Goal: Task Accomplishment & Management: Complete application form

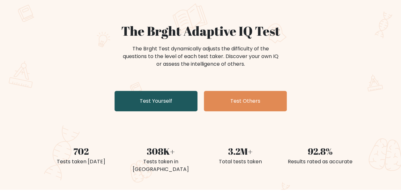
scroll to position [53, 0]
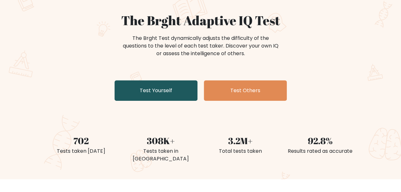
click at [176, 92] on link "Test Yourself" at bounding box center [156, 90] width 83 height 20
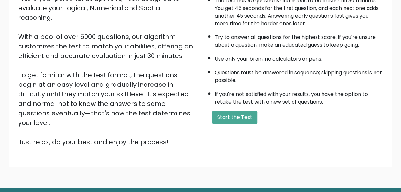
scroll to position [100, 0]
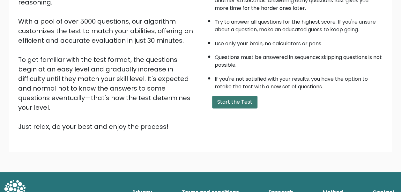
click at [243, 100] on button "Start the Test" at bounding box center [234, 102] width 45 height 13
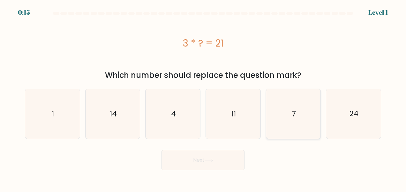
click at [296, 109] on icon "7" at bounding box center [293, 114] width 50 height 50
click at [203, 98] on input "e. 7" at bounding box center [203, 97] width 0 height 2
radio input "true"
click at [213, 153] on button "Next" at bounding box center [203, 160] width 83 height 20
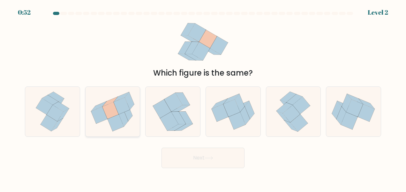
click at [125, 111] on icon at bounding box center [122, 105] width 16 height 17
click at [203, 98] on input "b." at bounding box center [203, 97] width 0 height 2
radio input "true"
click at [190, 156] on button "Next" at bounding box center [203, 158] width 83 height 20
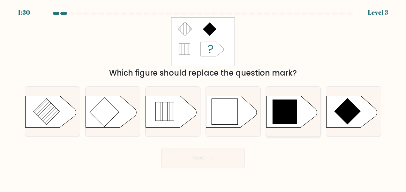
click at [278, 117] on icon at bounding box center [285, 112] width 25 height 25
click at [203, 98] on input "e." at bounding box center [203, 97] width 0 height 2
radio input "true"
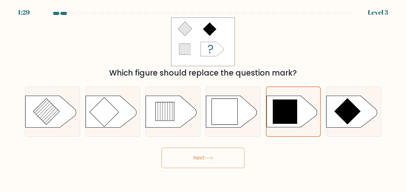
click at [227, 158] on button "Next" at bounding box center [203, 158] width 83 height 20
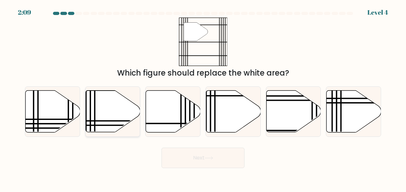
click at [129, 116] on icon at bounding box center [113, 112] width 55 height 42
click at [203, 98] on input "b." at bounding box center [203, 97] width 0 height 2
radio input "true"
click at [171, 156] on button "Next" at bounding box center [203, 158] width 83 height 20
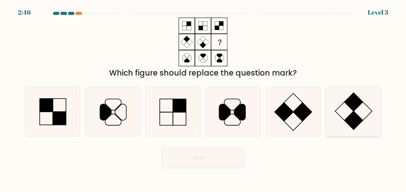
click at [345, 114] on icon at bounding box center [354, 112] width 50 height 50
click at [203, 98] on input "f." at bounding box center [203, 97] width 0 height 2
radio input "true"
click at [222, 154] on button "Next" at bounding box center [203, 158] width 83 height 20
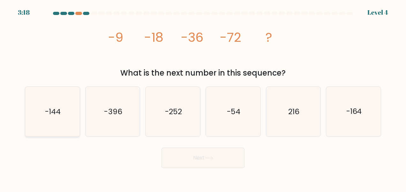
click at [53, 115] on text "-144" at bounding box center [53, 112] width 16 height 10
click at [203, 98] on input "a. -144" at bounding box center [203, 97] width 0 height 2
radio input "true"
click at [194, 154] on button "Next" at bounding box center [203, 158] width 83 height 20
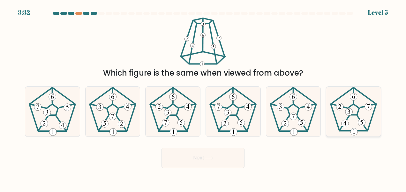
click at [354, 111] on icon at bounding box center [354, 112] width 50 height 50
click at [203, 98] on input "f." at bounding box center [203, 97] width 0 height 2
radio input "true"
click at [211, 156] on button "Next" at bounding box center [203, 158] width 83 height 20
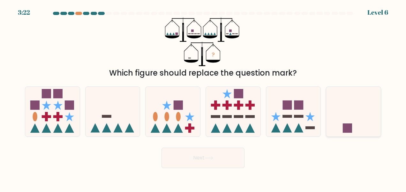
drag, startPoint x: 355, startPoint y: 101, endPoint x: 345, endPoint y: 126, distance: 27.4
click at [355, 102] on icon at bounding box center [353, 111] width 55 height 45
click at [203, 98] on input "f." at bounding box center [203, 97] width 0 height 2
radio input "true"
click at [218, 154] on button "Next" at bounding box center [203, 158] width 83 height 20
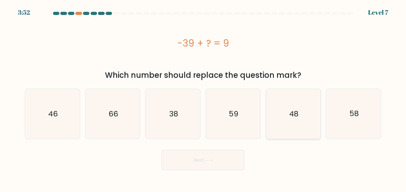
click at [308, 132] on icon "48" at bounding box center [293, 114] width 50 height 50
click at [203, 98] on input "e. 48" at bounding box center [203, 97] width 0 height 2
radio input "true"
click at [232, 162] on button "Next" at bounding box center [203, 160] width 83 height 20
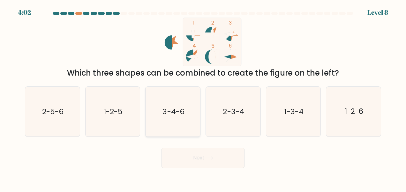
click at [171, 113] on text "3-4-6" at bounding box center [173, 112] width 22 height 10
click at [203, 98] on input "c. 3-4-6" at bounding box center [203, 97] width 0 height 2
radio input "true"
click at [190, 146] on div "Next" at bounding box center [203, 157] width 364 height 24
click at [191, 157] on button "Next" at bounding box center [203, 158] width 83 height 20
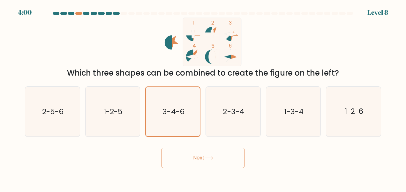
click at [195, 158] on button "Next" at bounding box center [203, 158] width 83 height 20
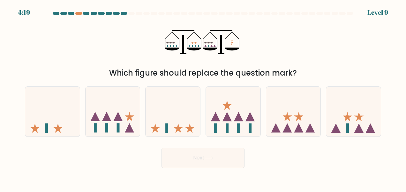
click at [384, 140] on form at bounding box center [203, 90] width 406 height 156
click at [357, 131] on icon at bounding box center [358, 128] width 9 height 9
click at [203, 98] on input "f." at bounding box center [203, 97] width 0 height 2
radio input "true"
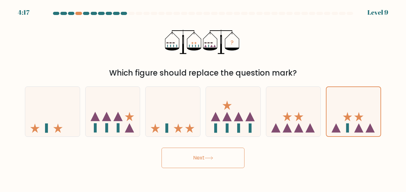
click at [213, 157] on icon at bounding box center [209, 158] width 9 height 4
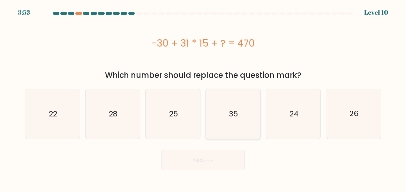
click at [239, 102] on icon "35" at bounding box center [233, 114] width 50 height 50
click at [203, 98] on input "d. 35" at bounding box center [203, 97] width 0 height 2
radio input "true"
click at [212, 160] on icon at bounding box center [209, 161] width 9 height 4
click at [197, 160] on button "Next" at bounding box center [203, 160] width 83 height 20
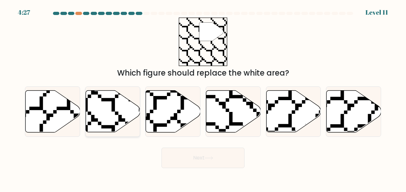
click at [123, 106] on icon at bounding box center [113, 112] width 55 height 42
click at [203, 98] on input "b." at bounding box center [203, 97] width 0 height 2
radio input "true"
click at [172, 157] on button "Next" at bounding box center [203, 158] width 83 height 20
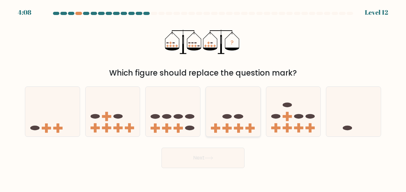
click at [245, 122] on icon at bounding box center [233, 111] width 55 height 45
click at [203, 98] on input "d." at bounding box center [203, 97] width 0 height 2
radio input "true"
click at [229, 160] on button "Next" at bounding box center [203, 158] width 83 height 20
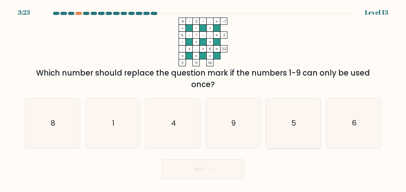
drag, startPoint x: 280, startPoint y: 122, endPoint x: 275, endPoint y: 129, distance: 8.4
click at [280, 122] on icon "5" at bounding box center [293, 123] width 50 height 50
click at [203, 98] on input "e. 5" at bounding box center [203, 97] width 0 height 2
radio input "true"
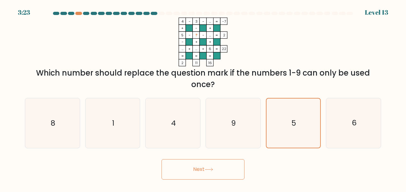
click at [221, 163] on button "Next" at bounding box center [203, 169] width 83 height 20
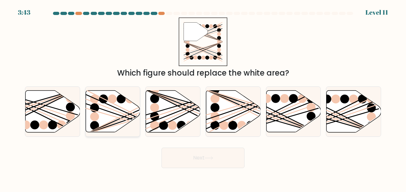
click at [120, 110] on line at bounding box center [130, 113] width 88 height 39
click at [203, 98] on input "b." at bounding box center [203, 97] width 0 height 2
radio input "true"
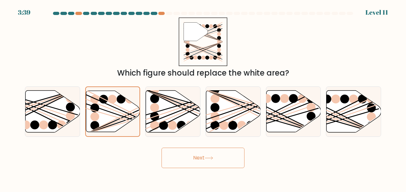
click at [201, 157] on button "Next" at bounding box center [203, 158] width 83 height 20
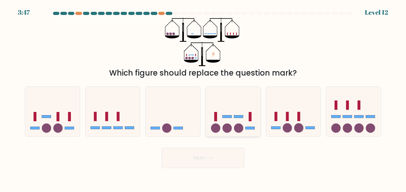
click at [226, 123] on icon at bounding box center [233, 111] width 55 height 45
click at [203, 98] on input "d." at bounding box center [203, 97] width 0 height 2
radio input "true"
click at [229, 162] on button "Next" at bounding box center [203, 158] width 83 height 20
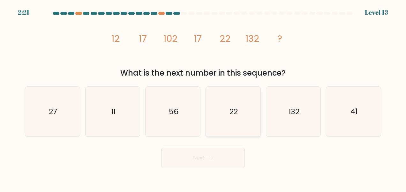
click at [229, 115] on text "22" at bounding box center [233, 112] width 8 height 10
click at [203, 98] on input "d. 22" at bounding box center [203, 97] width 0 height 2
radio input "true"
click at [222, 157] on button "Next" at bounding box center [203, 158] width 83 height 20
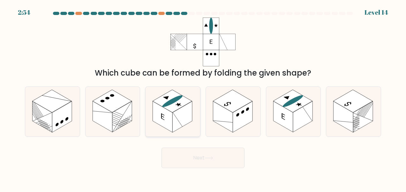
click at [172, 116] on rect at bounding box center [163, 116] width 20 height 31
click at [203, 98] on input "c." at bounding box center [203, 97] width 0 height 2
radio input "true"
click at [181, 158] on button "Next" at bounding box center [203, 158] width 83 height 20
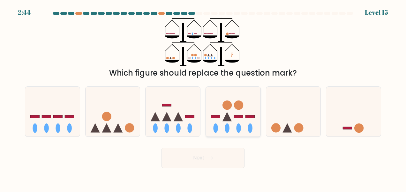
click at [225, 123] on icon at bounding box center [233, 111] width 55 height 45
click at [203, 98] on input "d." at bounding box center [203, 97] width 0 height 2
radio input "true"
click at [223, 156] on button "Next" at bounding box center [203, 158] width 83 height 20
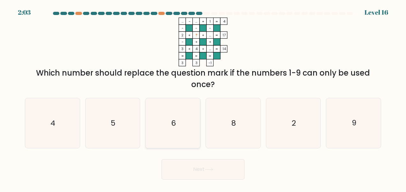
click at [169, 130] on icon "6" at bounding box center [173, 123] width 50 height 50
click at [203, 98] on input "c. 6" at bounding box center [203, 97] width 0 height 2
radio input "true"
click at [211, 171] on icon at bounding box center [209, 170] width 9 height 4
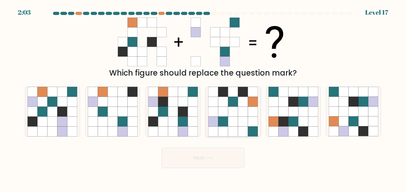
click at [236, 109] on icon at bounding box center [233, 112] width 10 height 10
click at [203, 98] on input "d." at bounding box center [203, 97] width 0 height 2
radio input "true"
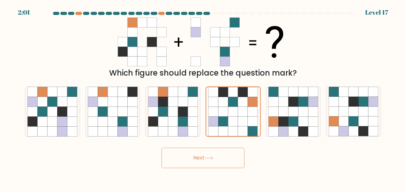
click at [213, 155] on button "Next" at bounding box center [203, 158] width 83 height 20
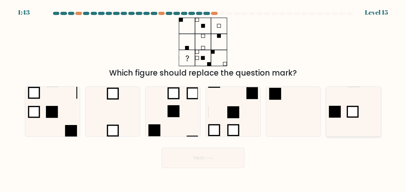
click at [357, 113] on rect at bounding box center [352, 112] width 11 height 11
click at [203, 98] on input "f." at bounding box center [203, 97] width 0 height 2
radio input "true"
click at [207, 153] on button "Next" at bounding box center [203, 158] width 83 height 20
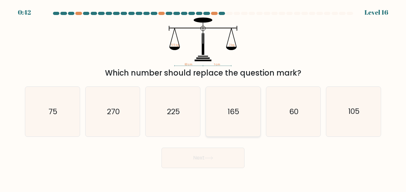
click at [234, 115] on text "165" at bounding box center [234, 112] width 12 height 10
click at [203, 98] on input "d. 165" at bounding box center [203, 97] width 0 height 2
radio input "true"
click at [192, 160] on button "Next" at bounding box center [203, 158] width 83 height 20
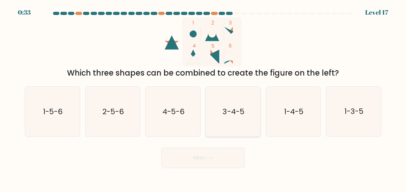
click at [223, 105] on icon "3-4-5" at bounding box center [233, 112] width 50 height 50
click at [203, 98] on input "d. 3-4-5" at bounding box center [203, 97] width 0 height 2
radio input "true"
click at [200, 158] on button "Next" at bounding box center [203, 158] width 83 height 20
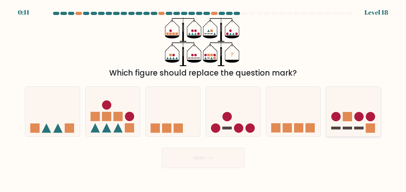
drag, startPoint x: 338, startPoint y: 122, endPoint x: 328, endPoint y: 124, distance: 10.5
click at [338, 122] on icon at bounding box center [353, 111] width 55 height 45
click at [203, 98] on input "f." at bounding box center [203, 97] width 0 height 2
radio input "true"
click at [216, 162] on button "Next" at bounding box center [203, 158] width 83 height 20
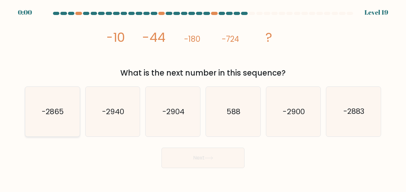
click at [54, 113] on text "-2865" at bounding box center [53, 112] width 22 height 10
click at [203, 98] on input "a. -2865" at bounding box center [203, 97] width 0 height 2
radio input "true"
click at [182, 150] on div "Next" at bounding box center [203, 157] width 364 height 24
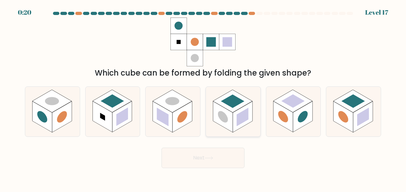
click at [240, 103] on rect at bounding box center [232, 100] width 23 height 13
click at [203, 98] on input "d." at bounding box center [203, 97] width 0 height 2
radio input "true"
click at [232, 162] on button "Next" at bounding box center [203, 158] width 83 height 20
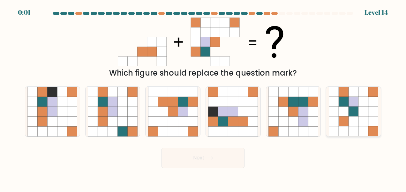
click at [358, 126] on icon at bounding box center [363, 122] width 10 height 10
click at [203, 98] on input "f." at bounding box center [203, 97] width 0 height 2
radio input "true"
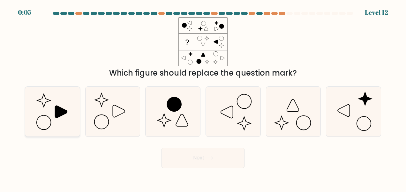
click at [56, 114] on icon at bounding box center [61, 112] width 12 height 12
click at [203, 98] on input "a." at bounding box center [203, 97] width 0 height 2
radio input "true"
click at [215, 159] on div "Next" at bounding box center [203, 157] width 364 height 24
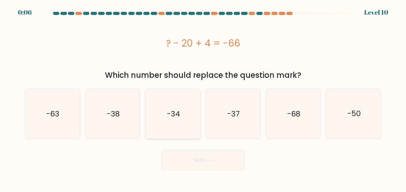
click at [179, 113] on text "-34" at bounding box center [173, 114] width 13 height 10
click at [203, 98] on input "c. -34" at bounding box center [203, 97] width 0 height 2
radio input "true"
click at [319, 114] on div "-68" at bounding box center [293, 114] width 55 height 50
click at [203, 98] on input "e. -68" at bounding box center [203, 97] width 0 height 2
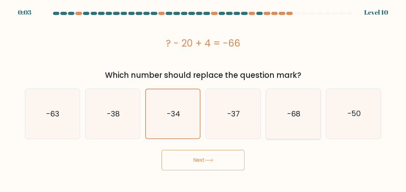
radio input "true"
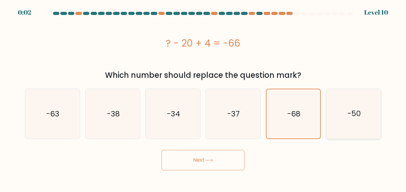
click at [346, 108] on icon "-50" at bounding box center [354, 114] width 50 height 50
click at [203, 98] on input "f. -50" at bounding box center [203, 97] width 0 height 2
radio input "true"
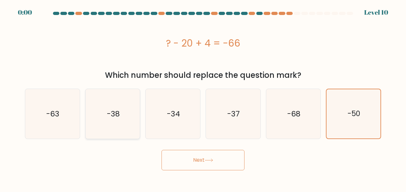
click at [118, 112] on text "-38" at bounding box center [113, 114] width 13 height 10
click at [203, 98] on input "b. -38" at bounding box center [203, 97] width 0 height 2
radio input "true"
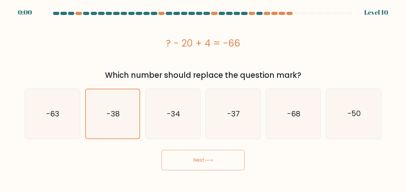
click at [193, 157] on button "Next" at bounding box center [203, 160] width 83 height 20
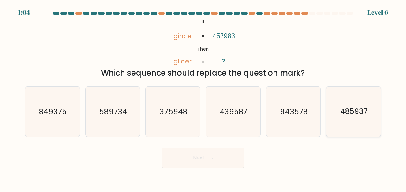
click at [339, 118] on icon "485937" at bounding box center [354, 112] width 50 height 50
click at [203, 98] on input "f. 485937" at bounding box center [203, 97] width 0 height 2
radio input "true"
click at [173, 160] on button "Next" at bounding box center [203, 158] width 83 height 20
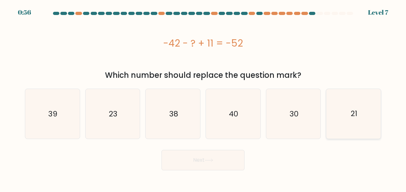
click at [342, 116] on icon "21" at bounding box center [354, 114] width 50 height 50
click at [203, 98] on input "f. 21" at bounding box center [203, 97] width 0 height 2
radio input "true"
click at [201, 162] on button "Next" at bounding box center [203, 160] width 83 height 20
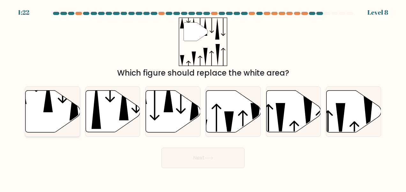
click at [36, 112] on icon at bounding box center [53, 112] width 55 height 42
click at [203, 98] on input "a." at bounding box center [203, 97] width 0 height 2
radio input "true"
click at [194, 151] on button "Next" at bounding box center [203, 158] width 83 height 20
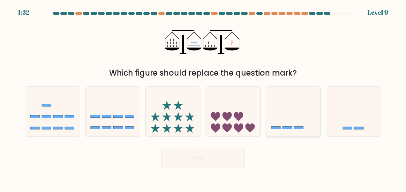
click at [275, 123] on icon at bounding box center [293, 111] width 55 height 45
click at [203, 98] on input "e." at bounding box center [203, 97] width 0 height 2
radio input "true"
click at [220, 156] on button "Next" at bounding box center [203, 158] width 83 height 20
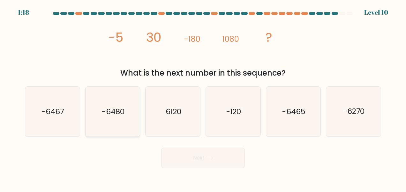
click at [102, 120] on icon "-6480" at bounding box center [113, 112] width 50 height 50
click at [203, 98] on input "b. -6480" at bounding box center [203, 97] width 0 height 2
radio input "true"
click at [175, 159] on button "Next" at bounding box center [203, 158] width 83 height 20
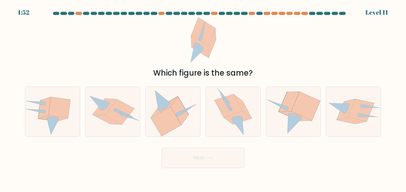
click at [200, 44] on icon at bounding box center [200, 47] width 18 height 22
click at [177, 113] on icon at bounding box center [177, 115] width 3 height 4
click at [203, 98] on input "c." at bounding box center [203, 97] width 0 height 2
radio input "true"
click at [281, 123] on icon at bounding box center [293, 111] width 55 height 49
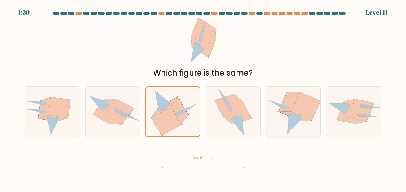
click at [203, 98] on input "e." at bounding box center [203, 97] width 0 height 2
radio input "true"
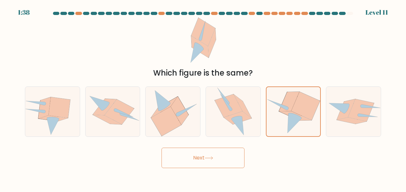
click at [211, 158] on icon at bounding box center [209, 158] width 9 height 4
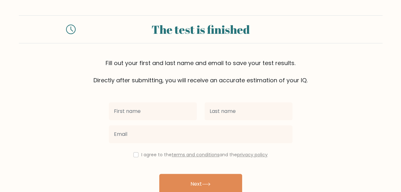
scroll to position [31, 0]
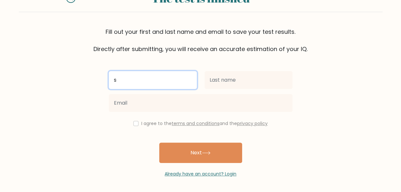
type input "s"
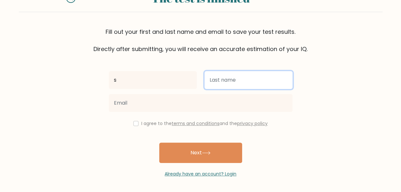
click at [212, 76] on input "text" at bounding box center [249, 80] width 88 height 18
type input "gg"
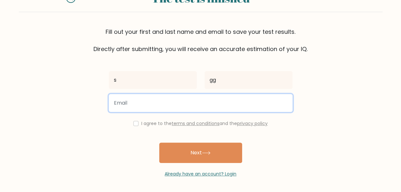
click at [204, 111] on input "email" at bounding box center [201, 103] width 184 height 18
click at [120, 103] on input "email" at bounding box center [201, 103] width 184 height 18
paste input "[EMAIL_ADDRESS][DOMAIN_NAME]"
type input "[EMAIL_ADDRESS][DOMAIN_NAME]"
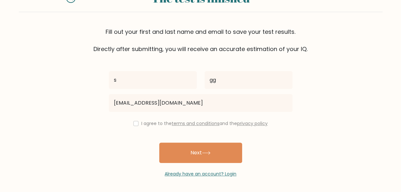
click at [136, 120] on div "I agree to the terms and conditions and the privacy policy" at bounding box center [201, 124] width 192 height 8
click at [137, 120] on div "I agree to the terms and conditions and the privacy policy" at bounding box center [201, 124] width 192 height 8
click at [136, 121] on input "checkbox" at bounding box center [135, 123] width 5 height 5
checkbox input "true"
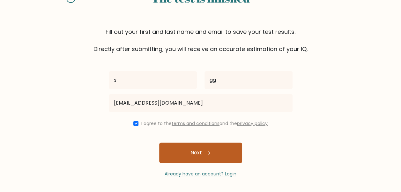
click at [170, 158] on button "Next" at bounding box center [200, 153] width 83 height 20
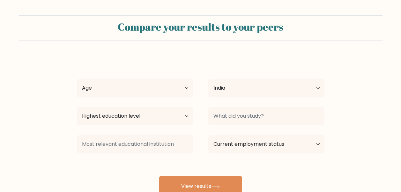
select select "IN"
click at [233, 91] on select "Country Afghanistan Albania Algeria American Samoa Andorra Angola Anguilla Anta…" at bounding box center [266, 88] width 116 height 18
click at [208, 79] on select "Country Afghanistan Albania Algeria American Samoa Andorra Angola Anguilla Anta…" at bounding box center [266, 88] width 116 height 18
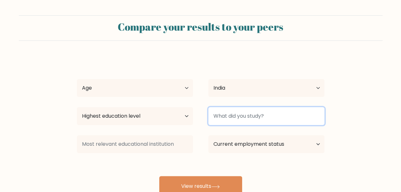
click at [211, 117] on input at bounding box center [266, 116] width 116 height 18
type input "n"
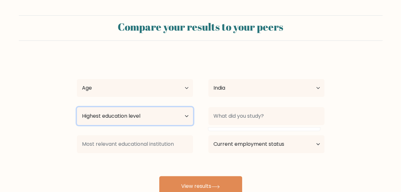
click at [166, 118] on select "Highest education level No schooling Primary Lower Secondary Upper Secondary Oc…" at bounding box center [135, 116] width 116 height 18
select select "upper_secondary"
click at [77, 107] on select "Highest education level No schooling Primary Lower Secondary Upper Secondary Oc…" at bounding box center [135, 116] width 116 height 18
click at [147, 112] on select "Highest education level No schooling Primary Lower Secondary Upper Secondary Oc…" at bounding box center [135, 116] width 116 height 18
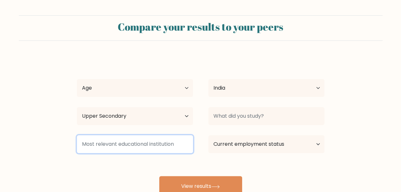
click at [142, 147] on input at bounding box center [135, 144] width 116 height 18
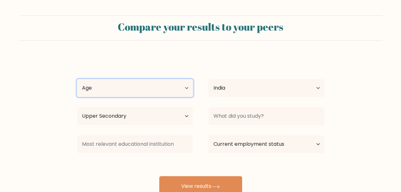
click at [146, 85] on select "Age Under 18 years old 18-24 years old 25-34 years old 35-44 years old 45-54 ye…" at bounding box center [135, 88] width 116 height 18
select select "min_18"
click at [77, 79] on select "Age Under 18 years old 18-24 years old 25-34 years old 35-44 years old 45-54 ye…" at bounding box center [135, 88] width 116 height 18
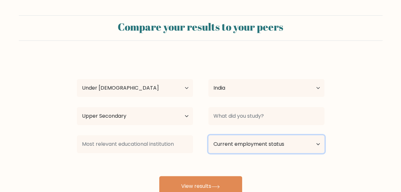
click at [263, 142] on select "Current employment status Employed Student Retired Other / prefer not to answer" at bounding box center [266, 144] width 116 height 18
click at [262, 142] on select "Current employment status Employed Student Retired Other / prefer not to answer" at bounding box center [266, 144] width 116 height 18
select select "student"
click at [208, 135] on select "Current employment status Employed Student Retired Other / prefer not to answer" at bounding box center [266, 144] width 116 height 18
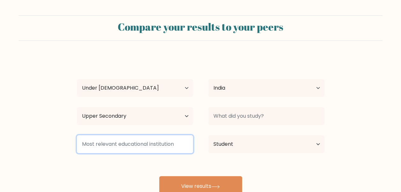
click at [180, 144] on input at bounding box center [135, 144] width 116 height 18
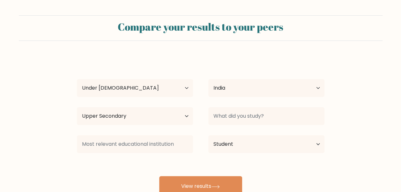
click at [231, 126] on div at bounding box center [267, 116] width 132 height 23
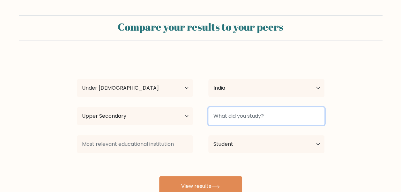
drag, startPoint x: 231, startPoint y: 126, endPoint x: 227, endPoint y: 122, distance: 5.9
click at [227, 122] on input at bounding box center [266, 116] width 116 height 18
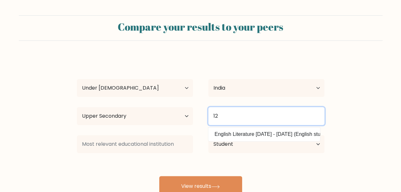
type input "1"
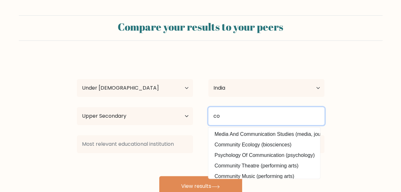
type input "c"
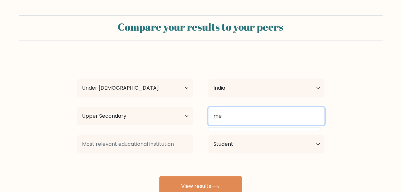
type input "m"
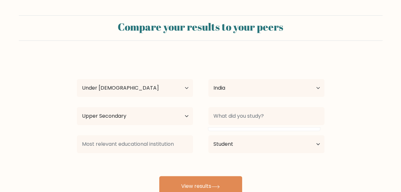
click at [97, 156] on div "s gg Age Under 18 years old 18-24 years old 25-34 years old 35-44 years old 45-…" at bounding box center [200, 126] width 255 height 140
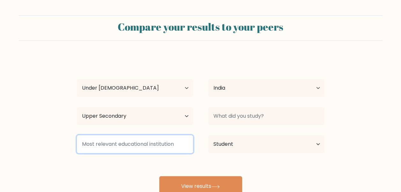
click at [99, 149] on input at bounding box center [135, 144] width 116 height 18
type input "indian"
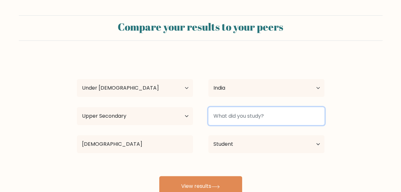
click at [217, 115] on input at bounding box center [266, 116] width 116 height 18
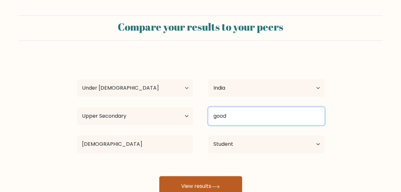
type input "good"
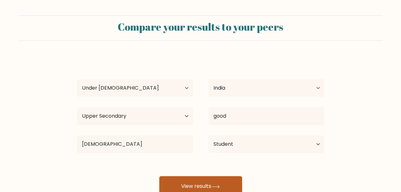
click at [211, 182] on button "View results" at bounding box center [200, 186] width 83 height 20
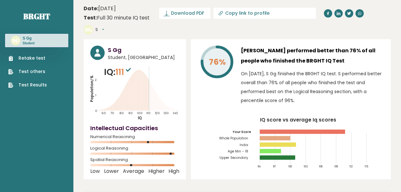
drag, startPoint x: 147, startPoint y: 128, endPoint x: 159, endPoint y: 134, distance: 12.7
click at [159, 134] on div "S Gg Student, [GEOGRAPHIC_DATA] IQ: 111 Population/% IQ 0 1 2 60 70 80 90 100 1…" at bounding box center [135, 109] width 102 height 140
drag, startPoint x: 159, startPoint y: 134, endPoint x: 152, endPoint y: 145, distance: 13.0
click at [152, 145] on div "S Gg Student, India IQ: 111 Population/% IQ 0 1 2 60 70 80 90 100 110 120 130 1…" at bounding box center [135, 109] width 102 height 140
click at [24, 59] on link "Retake test" at bounding box center [27, 58] width 39 height 7
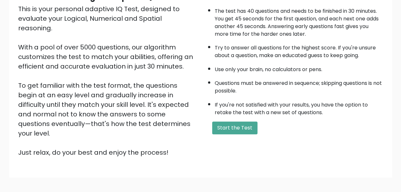
scroll to position [100, 0]
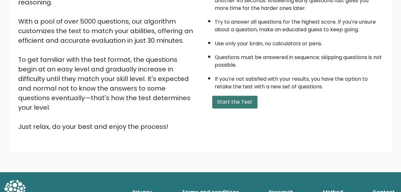
click at [214, 96] on button "Start the Test" at bounding box center [234, 102] width 45 height 13
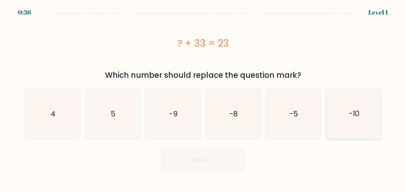
click at [356, 119] on text "-10" at bounding box center [354, 114] width 11 height 10
click at [203, 98] on input "f. -10" at bounding box center [203, 97] width 0 height 2
radio input "true"
click at [210, 163] on button "Next" at bounding box center [203, 160] width 83 height 20
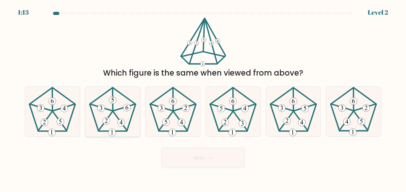
click at [119, 124] on 757 at bounding box center [120, 122] width 7 height 7
click at [203, 98] on input "b." at bounding box center [203, 97] width 0 height 2
radio input "true"
click at [213, 161] on button "Next" at bounding box center [203, 158] width 83 height 20
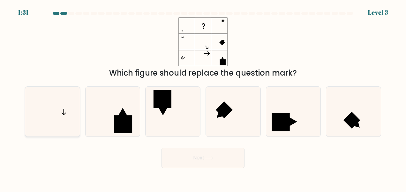
click at [76, 102] on icon at bounding box center [52, 112] width 50 height 50
click at [203, 98] on input "a." at bounding box center [203, 97] width 0 height 2
radio input "true"
click at [179, 158] on button "Next" at bounding box center [203, 158] width 83 height 20
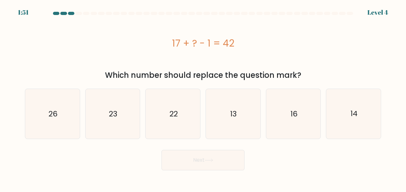
drag, startPoint x: 10, startPoint y: 107, endPoint x: 14, endPoint y: 108, distance: 4.2
click at [10, 108] on form "a." at bounding box center [203, 91] width 406 height 159
click at [32, 108] on icon "26" at bounding box center [52, 114] width 50 height 50
click at [203, 98] on input "a. 26" at bounding box center [203, 97] width 0 height 2
radio input "true"
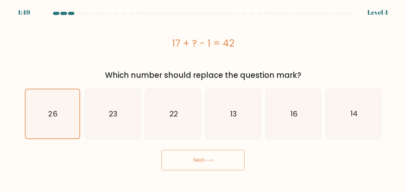
click at [170, 154] on button "Next" at bounding box center [203, 160] width 83 height 20
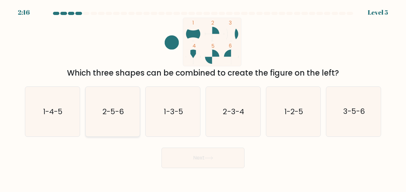
click at [103, 119] on icon "2-5-6" at bounding box center [113, 112] width 50 height 50
click at [203, 98] on input "b. 2-5-6" at bounding box center [203, 97] width 0 height 2
radio input "true"
click at [235, 165] on button "Next" at bounding box center [203, 158] width 83 height 20
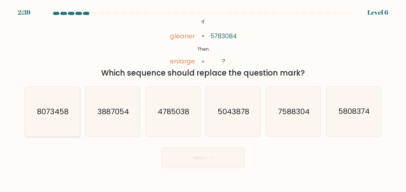
click at [60, 114] on text "8073458" at bounding box center [53, 112] width 32 height 10
click at [203, 98] on input "a. 8073458" at bounding box center [203, 97] width 0 height 2
radio input "true"
click at [223, 157] on button "Next" at bounding box center [203, 158] width 83 height 20
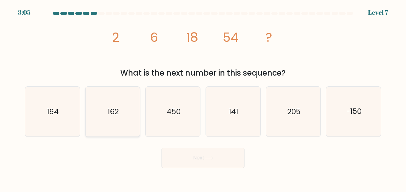
click at [119, 121] on icon "162" at bounding box center [113, 112] width 50 height 50
click at [203, 98] on input "b. 162" at bounding box center [203, 97] width 0 height 2
radio input "true"
click at [203, 156] on button "Next" at bounding box center [203, 158] width 83 height 20
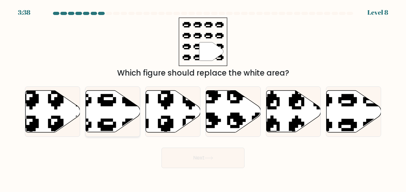
click at [119, 108] on icon at bounding box center [113, 112] width 55 height 42
click at [203, 98] on input "b." at bounding box center [203, 97] width 0 height 2
radio input "true"
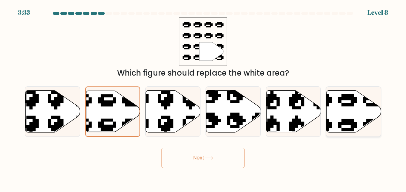
click at [340, 99] on icon at bounding box center [335, 88] width 93 height 87
click at [203, 98] on input "f." at bounding box center [203, 97] width 0 height 2
radio input "true"
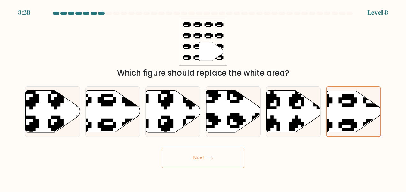
click at [220, 153] on button "Next" at bounding box center [203, 158] width 83 height 20
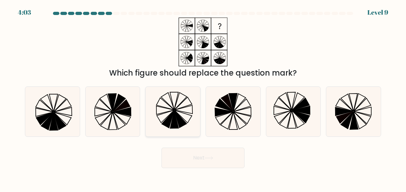
click at [173, 105] on icon at bounding box center [174, 101] width 8 height 18
click at [203, 98] on input "c." at bounding box center [203, 97] width 0 height 2
radio input "true"
click at [212, 154] on button "Next" at bounding box center [203, 158] width 83 height 20
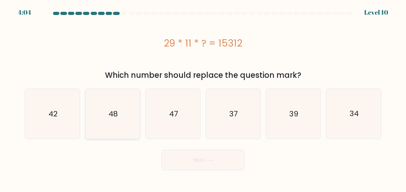
click at [126, 111] on icon "48" at bounding box center [113, 114] width 50 height 50
click at [203, 98] on input "b. 48" at bounding box center [203, 97] width 0 height 2
radio input "true"
click at [192, 150] on button "Next" at bounding box center [203, 160] width 83 height 20
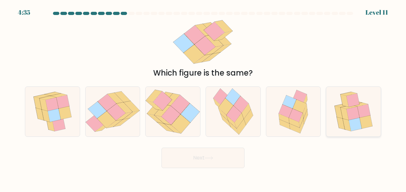
click at [357, 105] on icon at bounding box center [352, 100] width 13 height 13
click at [203, 98] on input "f." at bounding box center [203, 97] width 0 height 2
radio input "true"
click at [211, 162] on button "Next" at bounding box center [203, 158] width 83 height 20
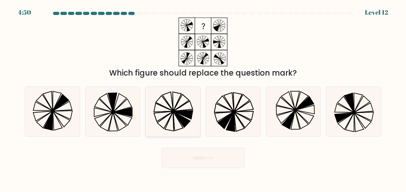
click at [173, 107] on icon at bounding box center [173, 112] width 50 height 50
click at [203, 98] on input "c." at bounding box center [203, 97] width 0 height 2
radio input "true"
click at [213, 161] on button "Next" at bounding box center [203, 158] width 83 height 20
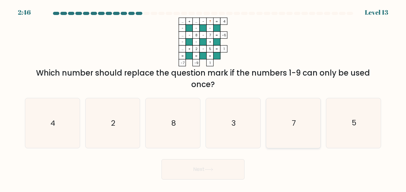
click at [289, 124] on icon "7" at bounding box center [293, 123] width 50 height 50
click at [203, 98] on input "e. 7" at bounding box center [203, 97] width 0 height 2
radio input "true"
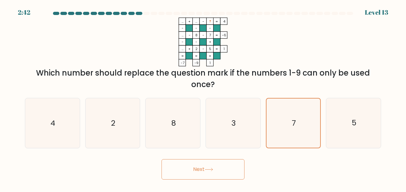
click at [208, 165] on button "Next" at bounding box center [203, 169] width 83 height 20
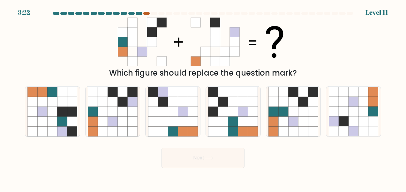
click at [146, 15] on div at bounding box center [203, 15] width 364 height 6
click at [146, 13] on div at bounding box center [146, 13] width 6 height 3
click at [177, 118] on icon at bounding box center [173, 122] width 10 height 10
click at [203, 98] on input "c." at bounding box center [203, 97] width 0 height 2
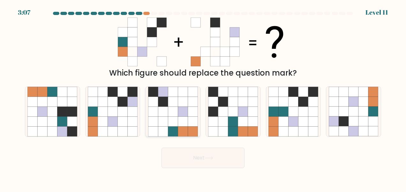
radio input "true"
click at [183, 155] on button "Next" at bounding box center [203, 158] width 83 height 20
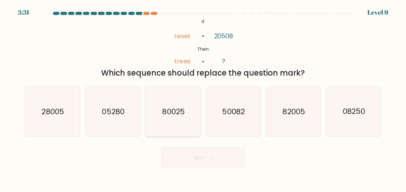
click at [174, 114] on text "80025" at bounding box center [173, 112] width 22 height 10
click at [203, 98] on input "c. 80025" at bounding box center [203, 97] width 0 height 2
radio input "true"
click at [281, 127] on icon "82005" at bounding box center [293, 112] width 50 height 50
click at [203, 98] on input "e. 82005" at bounding box center [203, 97] width 0 height 2
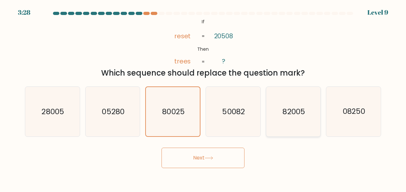
radio input "true"
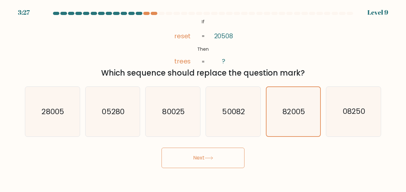
click at [211, 155] on button "Next" at bounding box center [203, 158] width 83 height 20
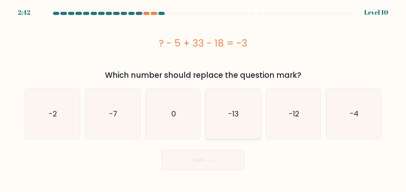
click at [216, 122] on icon "-13" at bounding box center [233, 114] width 50 height 50
click at [203, 98] on input "d. -13" at bounding box center [203, 97] width 0 height 2
radio input "true"
click at [123, 121] on icon "-7" at bounding box center [113, 114] width 50 height 50
click at [203, 98] on input "b. -7" at bounding box center [203, 97] width 0 height 2
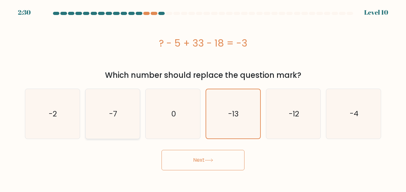
radio input "true"
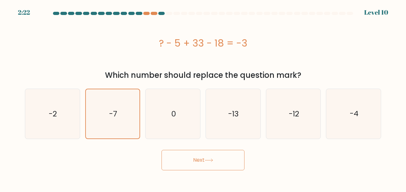
click at [206, 159] on icon at bounding box center [209, 161] width 9 height 4
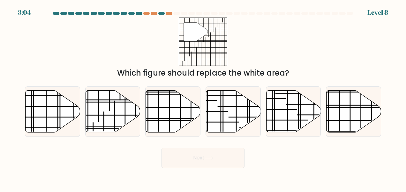
drag, startPoint x: 197, startPoint y: 84, endPoint x: 193, endPoint y: 84, distance: 3.2
drag, startPoint x: 193, startPoint y: 84, endPoint x: 182, endPoint y: 52, distance: 33.9
click at [182, 52] on icon """ at bounding box center [203, 42] width 49 height 49
click at [351, 113] on icon at bounding box center [354, 112] width 55 height 42
click at [203, 98] on input "f." at bounding box center [203, 97] width 0 height 2
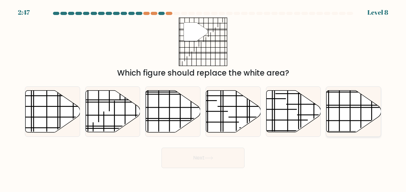
radio input "true"
click at [220, 154] on button "Next" at bounding box center [203, 158] width 83 height 20
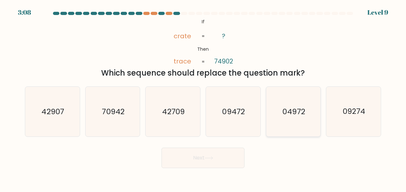
click at [292, 115] on text "04972" at bounding box center [294, 112] width 22 height 10
click at [203, 98] on input "e. 04972" at bounding box center [203, 97] width 0 height 2
radio input "true"
click at [216, 159] on button "Next" at bounding box center [203, 158] width 83 height 20
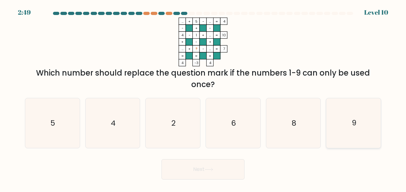
click at [340, 113] on icon "9" at bounding box center [354, 123] width 50 height 50
click at [203, 98] on input "f. 9" at bounding box center [203, 97] width 0 height 2
radio input "true"
click at [182, 175] on button "Next" at bounding box center [203, 169] width 83 height 20
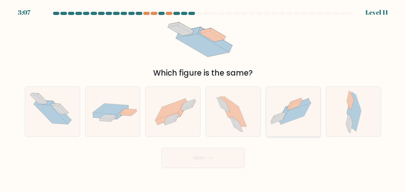
click at [297, 120] on icon at bounding box center [293, 111] width 55 height 41
click at [203, 98] on input "e." at bounding box center [203, 97] width 0 height 2
radio input "true"
click at [216, 160] on button "Next" at bounding box center [203, 158] width 83 height 20
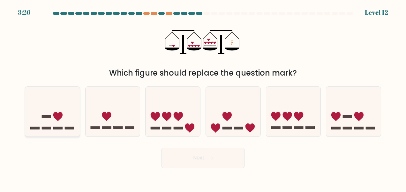
click at [56, 109] on icon at bounding box center [52, 111] width 55 height 45
click at [203, 98] on input "a." at bounding box center [203, 97] width 0 height 2
radio input "true"
click at [206, 158] on button "Next" at bounding box center [203, 158] width 83 height 20
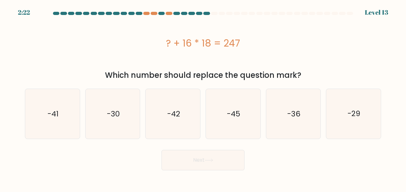
drag, startPoint x: 392, startPoint y: 113, endPoint x: 389, endPoint y: 114, distance: 3.4
click at [391, 113] on form "a." at bounding box center [203, 91] width 406 height 159
click at [343, 116] on icon "-29" at bounding box center [354, 114] width 50 height 50
click at [203, 98] on input "f. -29" at bounding box center [203, 97] width 0 height 2
radio input "true"
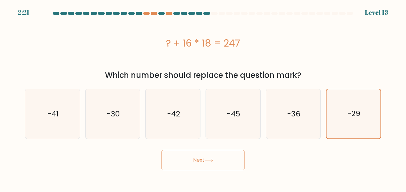
click at [221, 158] on button "Next" at bounding box center [203, 160] width 83 height 20
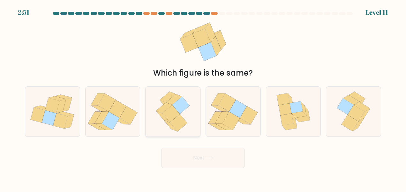
click at [179, 111] on icon at bounding box center [181, 105] width 18 height 17
click at [203, 98] on input "c." at bounding box center [203, 97] width 0 height 2
radio input "true"
click at [203, 154] on button "Next" at bounding box center [203, 158] width 83 height 20
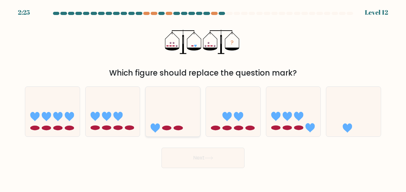
click at [173, 125] on icon at bounding box center [173, 111] width 55 height 45
click at [203, 98] on input "c." at bounding box center [203, 97] width 0 height 2
radio input "true"
click at [350, 119] on icon at bounding box center [353, 111] width 55 height 45
click at [203, 98] on input "f." at bounding box center [203, 97] width 0 height 2
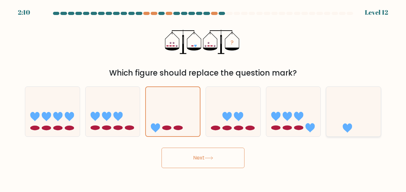
radio input "true"
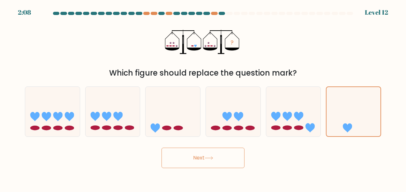
click at [202, 162] on button "Next" at bounding box center [203, 158] width 83 height 20
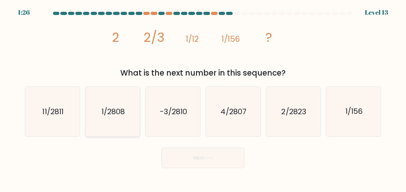
click at [114, 112] on text "1/2808" at bounding box center [113, 112] width 23 height 10
click at [203, 98] on input "b. 1/2808" at bounding box center [203, 97] width 0 height 2
radio input "true"
click at [217, 157] on button "Next" at bounding box center [203, 158] width 83 height 20
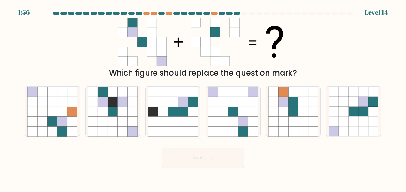
click at [397, 105] on form at bounding box center [203, 90] width 406 height 156
drag, startPoint x: 356, startPoint y: 106, endPoint x: 348, endPoint y: 117, distance: 13.6
click at [356, 106] on icon at bounding box center [354, 102] width 10 height 10
click at [203, 98] on input "f." at bounding box center [203, 97] width 0 height 2
radio input "true"
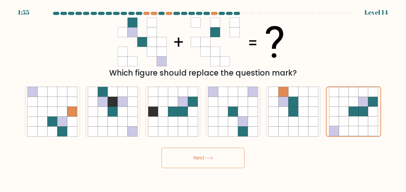
click at [218, 158] on button "Next" at bounding box center [203, 158] width 83 height 20
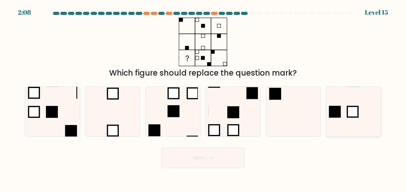
click at [335, 106] on rect at bounding box center [335, 112] width 12 height 12
click at [203, 98] on input "f." at bounding box center [203, 97] width 0 height 2
radio input "true"
click at [207, 156] on icon at bounding box center [209, 158] width 9 height 4
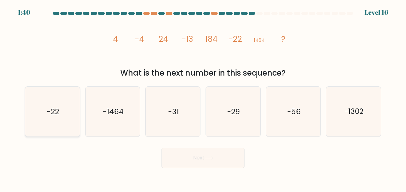
click at [37, 116] on icon "-22" at bounding box center [52, 112] width 50 height 50
click at [203, 98] on input "a. -22" at bounding box center [203, 97] width 0 height 2
radio input "true"
click at [156, 117] on icon "-31" at bounding box center [173, 112] width 50 height 50
click at [203, 98] on input "c. -31" at bounding box center [203, 97] width 0 height 2
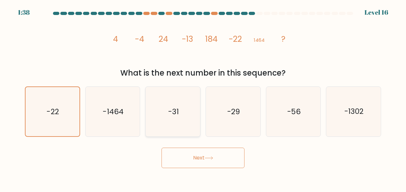
radio input "true"
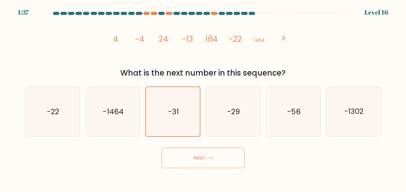
click at [219, 145] on div "Next" at bounding box center [203, 157] width 364 height 24
click at [229, 160] on button "Next" at bounding box center [203, 158] width 83 height 20
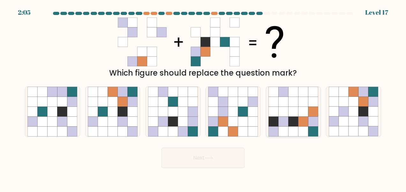
click at [294, 115] on icon at bounding box center [293, 112] width 10 height 10
click at [203, 98] on input "e." at bounding box center [203, 97] width 0 height 2
radio input "true"
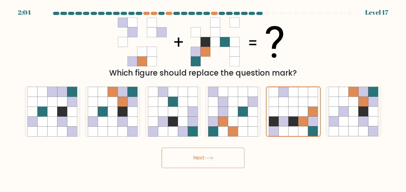
click at [208, 156] on icon at bounding box center [209, 158] width 9 height 4
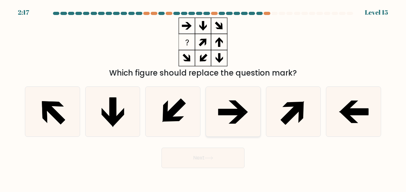
click at [236, 125] on icon at bounding box center [233, 112] width 50 height 50
click at [203, 98] on input "d." at bounding box center [203, 97] width 0 height 2
radio input "true"
click at [224, 163] on button "Next" at bounding box center [203, 158] width 83 height 20
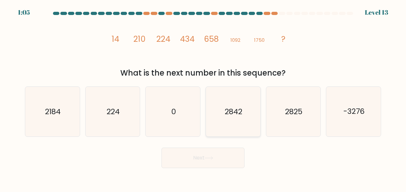
click at [241, 131] on icon "2842" at bounding box center [233, 112] width 50 height 50
click at [203, 98] on input "d. 2842" at bounding box center [203, 97] width 0 height 2
radio input "true"
click at [208, 155] on button "Next" at bounding box center [203, 158] width 83 height 20
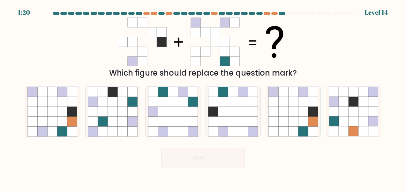
click at [203, 102] on div "d." at bounding box center [233, 112] width 60 height 50
click at [218, 102] on icon at bounding box center [223, 102] width 10 height 10
click at [203, 98] on input "d." at bounding box center [203, 97] width 0 height 2
radio input "true"
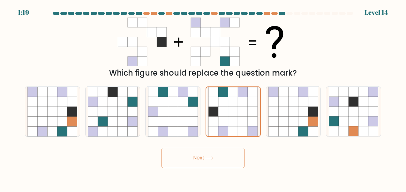
click at [199, 162] on button "Next" at bounding box center [203, 158] width 83 height 20
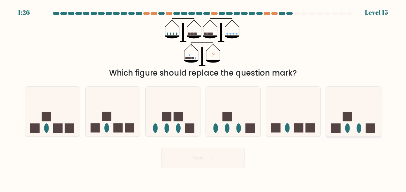
click at [339, 123] on icon at bounding box center [353, 111] width 55 height 45
click at [203, 98] on input "f." at bounding box center [203, 97] width 0 height 2
radio input "true"
click at [211, 154] on button "Next" at bounding box center [203, 158] width 83 height 20
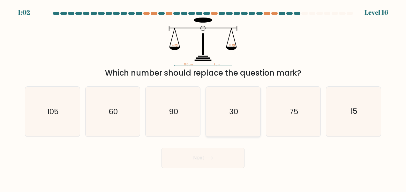
click at [223, 105] on icon "30" at bounding box center [233, 112] width 50 height 50
click at [203, 98] on input "d. 30" at bounding box center [203, 97] width 0 height 2
radio input "true"
click at [191, 157] on button "Next" at bounding box center [203, 158] width 83 height 20
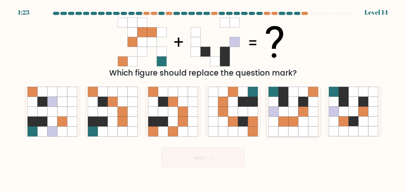
click at [292, 106] on icon at bounding box center [293, 102] width 10 height 10
click at [203, 98] on input "e." at bounding box center [203, 97] width 0 height 2
radio input "true"
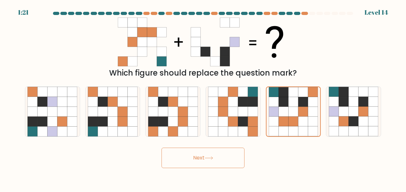
click at [213, 160] on icon at bounding box center [209, 158] width 9 height 4
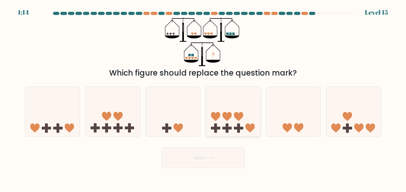
click at [223, 116] on icon at bounding box center [226, 116] width 9 height 9
click at [203, 98] on input "d." at bounding box center [203, 97] width 0 height 2
radio input "true"
click at [211, 158] on icon at bounding box center [209, 158] width 9 height 4
click at [201, 162] on button "Next" at bounding box center [203, 158] width 83 height 20
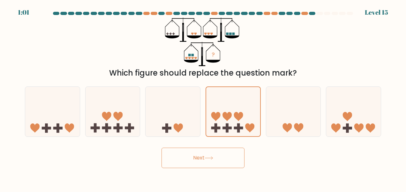
drag, startPoint x: 305, startPoint y: 27, endPoint x: 302, endPoint y: 38, distance: 11.8
click at [304, 29] on div "? Which figure should replace the question mark?" at bounding box center [203, 48] width 364 height 61
click at [282, 110] on icon at bounding box center [293, 111] width 55 height 45
click at [203, 98] on input "e." at bounding box center [203, 97] width 0 height 2
radio input "true"
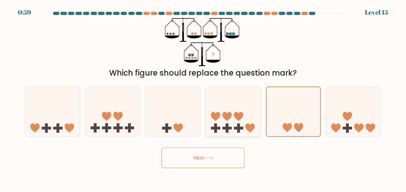
click at [240, 114] on icon at bounding box center [238, 116] width 9 height 9
click at [203, 98] on input "d." at bounding box center [203, 97] width 0 height 2
radio input "true"
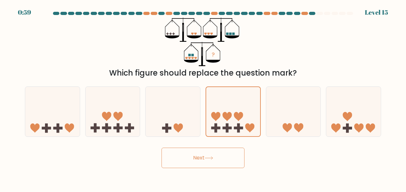
click at [207, 162] on button "Next" at bounding box center [203, 158] width 83 height 20
click at [218, 155] on button "Next" at bounding box center [203, 158] width 83 height 20
click at [256, 154] on div "Next" at bounding box center [203, 157] width 364 height 24
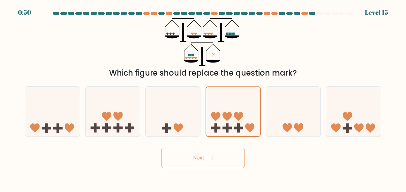
click at [231, 164] on button "Next" at bounding box center [203, 158] width 83 height 20
click at [231, 165] on button "Next" at bounding box center [203, 158] width 83 height 20
click at [231, 164] on button "Next" at bounding box center [203, 158] width 83 height 20
click at [204, 161] on button "Next" at bounding box center [203, 158] width 83 height 20
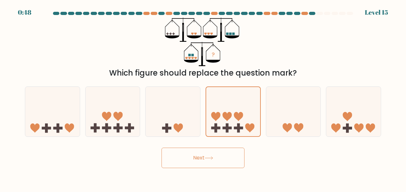
click at [204, 161] on button "Next" at bounding box center [203, 158] width 83 height 20
drag, startPoint x: 204, startPoint y: 161, endPoint x: 193, endPoint y: 156, distance: 11.9
click at [193, 156] on button "Next" at bounding box center [203, 158] width 83 height 20
click at [192, 158] on button "Next" at bounding box center [203, 158] width 83 height 20
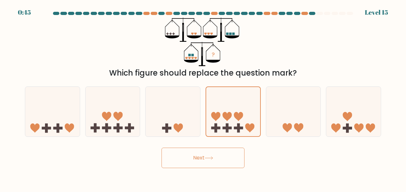
click at [192, 154] on button "Next" at bounding box center [203, 158] width 83 height 20
click at [181, 148] on button "Next" at bounding box center [203, 158] width 83 height 20
click at [181, 147] on div "Next" at bounding box center [203, 157] width 364 height 24
click at [179, 147] on div "Next" at bounding box center [203, 157] width 364 height 24
click at [179, 145] on div "Next" at bounding box center [203, 157] width 364 height 24
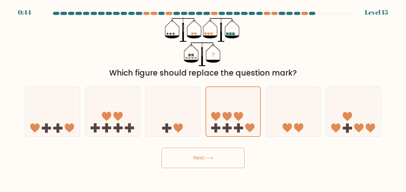
click at [181, 139] on form at bounding box center [203, 90] width 406 height 156
click at [195, 155] on button "Next" at bounding box center [203, 158] width 83 height 20
click at [198, 156] on button "Next" at bounding box center [203, 158] width 83 height 20
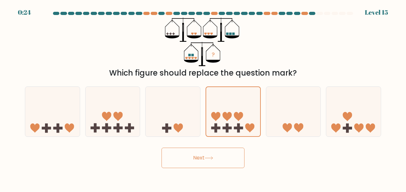
click at [175, 147] on div "Next" at bounding box center [203, 157] width 364 height 24
click at [178, 148] on button "Next" at bounding box center [203, 158] width 83 height 20
click at [192, 163] on button "Next" at bounding box center [203, 158] width 83 height 20
click at [201, 158] on button "Next" at bounding box center [203, 158] width 83 height 20
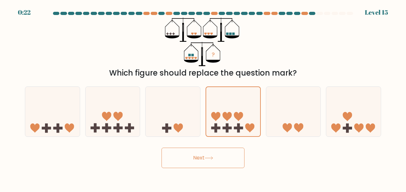
click at [227, 161] on button "Next" at bounding box center [203, 158] width 83 height 20
click at [187, 107] on icon at bounding box center [173, 111] width 55 height 45
click at [203, 98] on input "c." at bounding box center [203, 97] width 0 height 2
radio input "true"
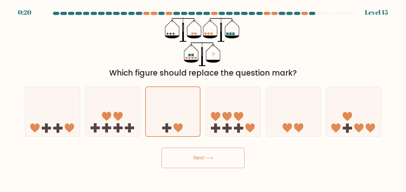
click at [195, 156] on button "Next" at bounding box center [203, 158] width 83 height 20
click at [220, 123] on icon at bounding box center [233, 111] width 55 height 45
click at [203, 98] on input "d." at bounding box center [203, 97] width 0 height 2
radio input "true"
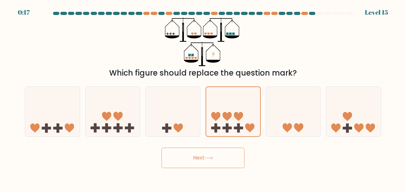
click at [204, 163] on button "Next" at bounding box center [203, 158] width 83 height 20
click at [203, 163] on button "Next" at bounding box center [203, 158] width 83 height 20
click at [227, 98] on icon at bounding box center [233, 111] width 54 height 45
click at [203, 98] on input "d." at bounding box center [203, 97] width 0 height 2
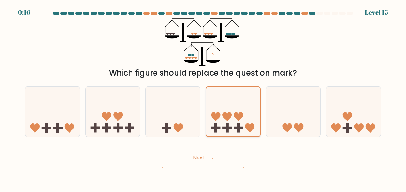
click at [227, 98] on icon at bounding box center [233, 111] width 54 height 45
click at [203, 98] on input "d." at bounding box center [203, 97] width 0 height 2
click at [227, 98] on icon at bounding box center [233, 111] width 54 height 45
click at [203, 98] on input "d." at bounding box center [203, 97] width 0 height 2
drag, startPoint x: 227, startPoint y: 98, endPoint x: 212, endPoint y: 151, distance: 54.7
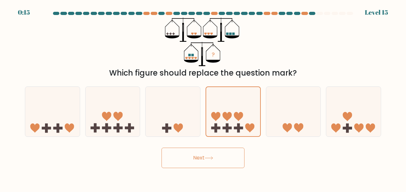
click at [212, 151] on button "Next" at bounding box center [203, 158] width 83 height 20
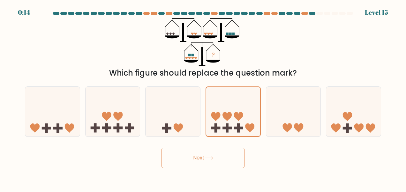
click at [212, 151] on button "Next" at bounding box center [203, 158] width 83 height 20
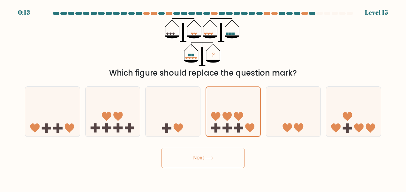
click at [212, 151] on button "Next" at bounding box center [203, 158] width 83 height 20
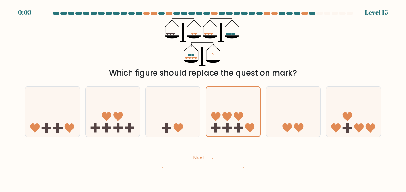
click at [199, 163] on button "Next" at bounding box center [203, 158] width 83 height 20
click at [199, 162] on button "Next" at bounding box center [203, 158] width 83 height 20
drag, startPoint x: 199, startPoint y: 162, endPoint x: 236, endPoint y: 116, distance: 59.5
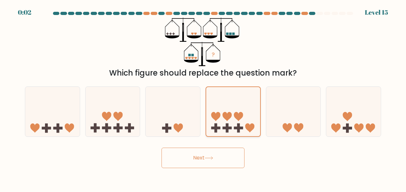
click at [236, 114] on icon at bounding box center [238, 116] width 9 height 9
click at [203, 98] on input "d." at bounding box center [203, 97] width 0 height 2
click at [225, 164] on button "Next" at bounding box center [203, 158] width 83 height 20
click at [221, 100] on icon at bounding box center [233, 111] width 54 height 45
click at [203, 98] on input "d." at bounding box center [203, 97] width 0 height 2
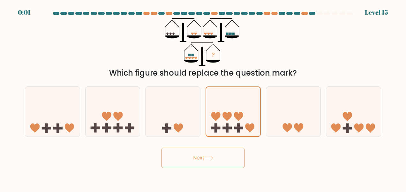
click at [219, 143] on form at bounding box center [203, 90] width 406 height 156
click at [216, 153] on button "Next" at bounding box center [203, 158] width 83 height 20
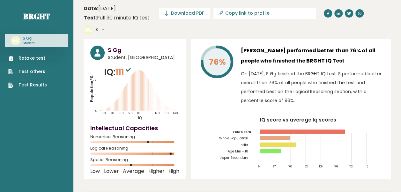
click at [37, 57] on link "Retake test" at bounding box center [27, 58] width 39 height 7
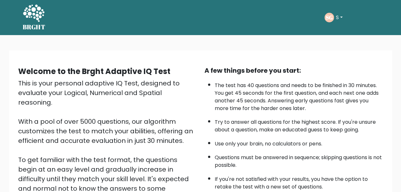
scroll to position [96, 0]
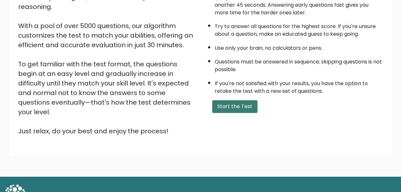
click at [227, 101] on button "Start the Test" at bounding box center [234, 106] width 45 height 13
click at [234, 102] on button "Start the Test" at bounding box center [234, 106] width 45 height 13
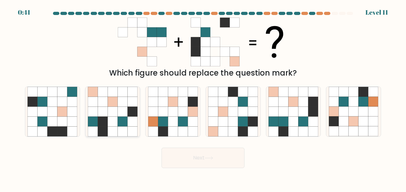
click at [137, 116] on icon at bounding box center [133, 112] width 10 height 10
click at [203, 98] on input "b." at bounding box center [203, 97] width 0 height 2
radio input "true"
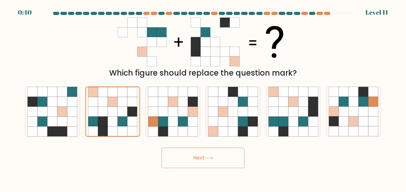
click at [244, 169] on body "0:40 Level 11" at bounding box center [203, 96] width 406 height 192
click at [230, 161] on button "Next" at bounding box center [203, 158] width 83 height 20
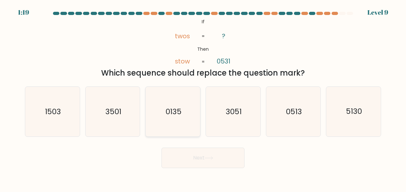
click at [181, 105] on icon "0135" at bounding box center [173, 112] width 50 height 50
click at [203, 98] on input "c. 0135" at bounding box center [203, 97] width 0 height 2
radio input "true"
click at [197, 147] on div "Next" at bounding box center [203, 157] width 364 height 24
click at [197, 148] on button "Next" at bounding box center [203, 158] width 83 height 20
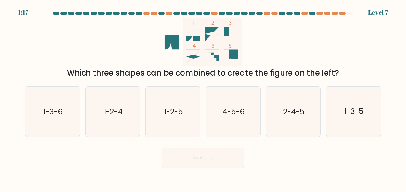
click at [190, 138] on form at bounding box center [203, 90] width 406 height 156
click at [193, 130] on icon "1-2-5" at bounding box center [173, 112] width 50 height 50
click at [203, 98] on input "c. 1-2-5" at bounding box center [203, 97] width 0 height 2
radio input "true"
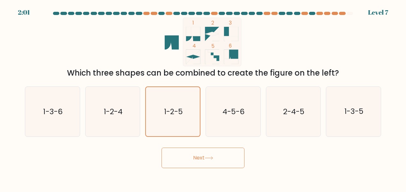
click at [198, 151] on button "Next" at bounding box center [203, 158] width 83 height 20
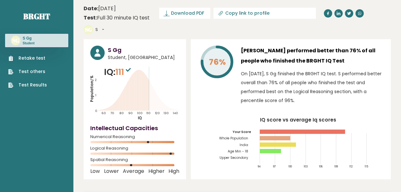
click at [21, 57] on link "Retake test" at bounding box center [27, 58] width 39 height 7
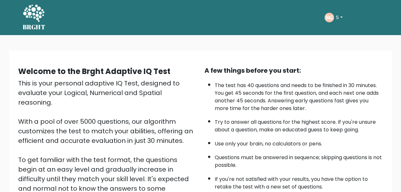
scroll to position [64, 0]
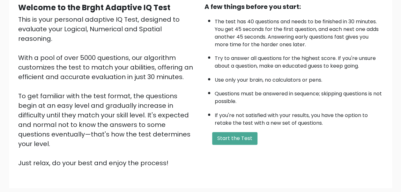
click at [249, 146] on div "A few things before you start: The test has 40 questions and needs to be finish…" at bounding box center [294, 85] width 186 height 166
click at [242, 137] on button "Start the Test" at bounding box center [234, 138] width 45 height 13
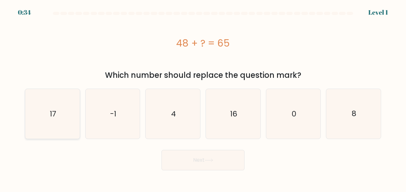
click at [69, 129] on icon "17" at bounding box center [52, 114] width 50 height 50
click at [203, 98] on input "a. 17" at bounding box center [203, 97] width 0 height 2
radio input "true"
click at [196, 161] on button "Next" at bounding box center [203, 160] width 83 height 20
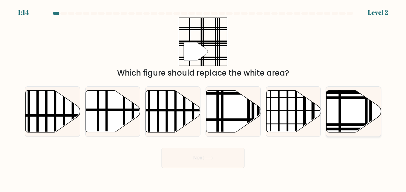
click at [355, 116] on icon at bounding box center [354, 112] width 55 height 42
click at [203, 98] on input "f." at bounding box center [203, 97] width 0 height 2
radio input "true"
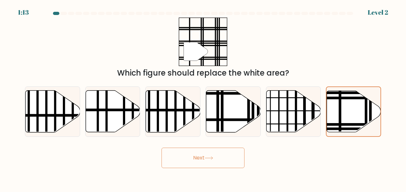
click at [235, 156] on button "Next" at bounding box center [203, 158] width 83 height 20
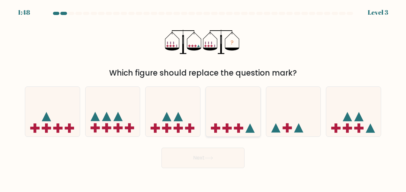
click at [227, 114] on icon at bounding box center [233, 111] width 55 height 45
click at [203, 98] on input "d." at bounding box center [203, 97] width 0 height 2
radio input "true"
click at [216, 157] on button "Next" at bounding box center [203, 158] width 83 height 20
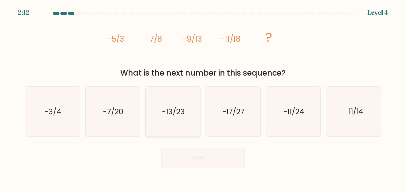
click at [145, 115] on div "-13/23" at bounding box center [172, 112] width 55 height 50
click at [203, 98] on input "c. -13/23" at bounding box center [203, 97] width 0 height 2
radio input "true"
click at [206, 156] on button "Next" at bounding box center [203, 158] width 83 height 20
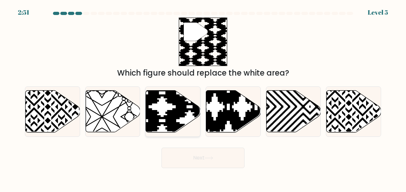
click at [152, 105] on icon at bounding box center [173, 112] width 55 height 42
click at [203, 98] on input "c." at bounding box center [203, 97] width 0 height 2
radio input "true"
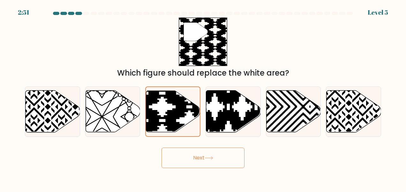
click at [167, 160] on button "Next" at bounding box center [203, 158] width 83 height 20
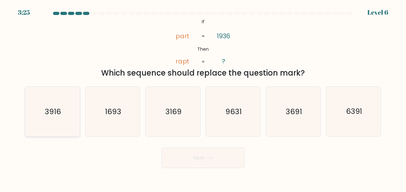
click at [54, 124] on icon "3916" at bounding box center [52, 112] width 50 height 50
click at [203, 98] on input "a. 3916" at bounding box center [203, 97] width 0 height 2
radio input "true"
click at [205, 163] on button "Next" at bounding box center [203, 158] width 83 height 20
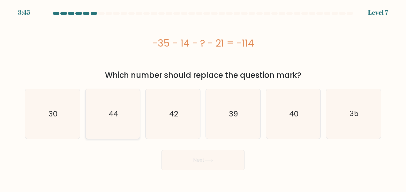
click at [110, 112] on text "44" at bounding box center [114, 114] width 10 height 10
click at [203, 98] on input "b. 44" at bounding box center [203, 97] width 0 height 2
radio input "true"
click at [204, 163] on button "Next" at bounding box center [203, 160] width 83 height 20
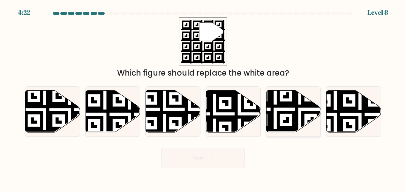
click at [291, 128] on icon at bounding box center [275, 134] width 99 height 99
click at [203, 98] on input "e." at bounding box center [203, 97] width 0 height 2
radio input "true"
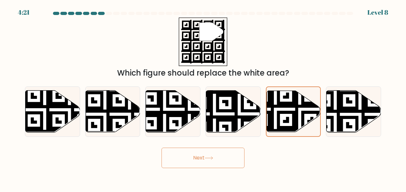
click at [213, 157] on icon at bounding box center [209, 158] width 8 height 3
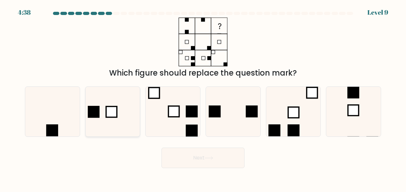
click at [99, 106] on rect at bounding box center [94, 112] width 12 height 12
click at [203, 98] on input "b." at bounding box center [203, 97] width 0 height 2
radio input "true"
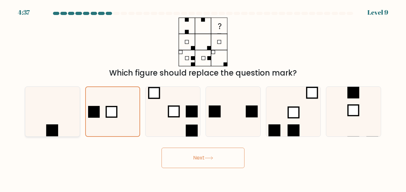
click at [63, 119] on icon at bounding box center [52, 112] width 50 height 50
click at [203, 98] on input "a." at bounding box center [203, 97] width 0 height 2
radio input "true"
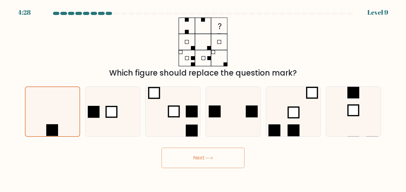
click at [204, 159] on button "Next" at bounding box center [203, 158] width 83 height 20
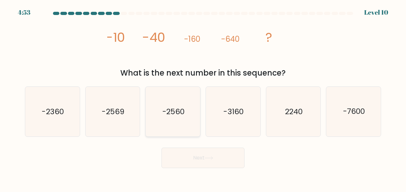
click at [165, 129] on icon "-2560" at bounding box center [173, 112] width 50 height 50
click at [203, 98] on input "c. -2560" at bounding box center [203, 97] width 0 height 2
radio input "true"
click at [199, 155] on button "Next" at bounding box center [203, 158] width 83 height 20
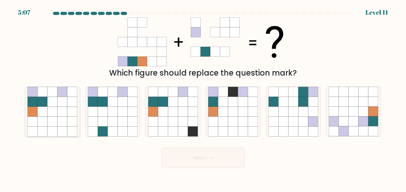
drag, startPoint x: 13, startPoint y: 140, endPoint x: 57, endPoint y: 124, distance: 46.7
click at [13, 140] on form at bounding box center [203, 90] width 406 height 156
click at [67, 121] on icon at bounding box center [62, 122] width 10 height 10
click at [203, 98] on input "a." at bounding box center [203, 97] width 0 height 2
radio input "true"
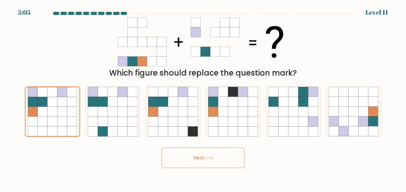
click at [195, 158] on button "Next" at bounding box center [203, 158] width 83 height 20
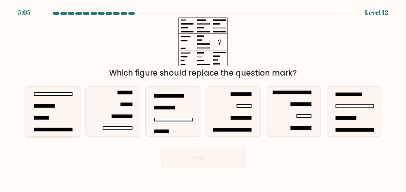
click at [59, 118] on icon at bounding box center [52, 112] width 50 height 50
click at [203, 98] on input "a." at bounding box center [203, 97] width 0 height 2
radio input "true"
click at [214, 160] on button "Next" at bounding box center [203, 158] width 83 height 20
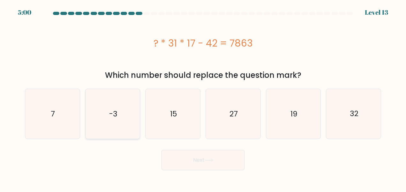
click at [124, 129] on icon "-3" at bounding box center [113, 114] width 50 height 50
click at [203, 98] on input "b. -3" at bounding box center [203, 97] width 0 height 2
radio input "true"
click at [222, 161] on button "Next" at bounding box center [203, 160] width 83 height 20
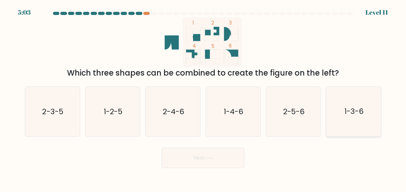
click at [355, 110] on text "1-3-6" at bounding box center [353, 112] width 19 height 10
click at [203, 98] on input "f. 1-3-6" at bounding box center [203, 97] width 0 height 2
radio input "true"
click at [215, 160] on button "Next" at bounding box center [203, 158] width 83 height 20
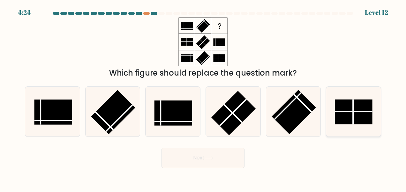
click at [337, 108] on rect at bounding box center [354, 112] width 38 height 25
click at [203, 98] on input "f." at bounding box center [203, 97] width 0 height 2
radio input "true"
click at [207, 157] on icon at bounding box center [209, 158] width 9 height 4
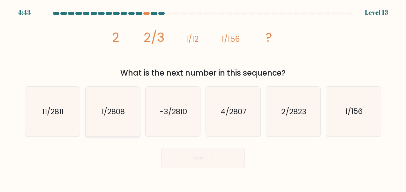
click at [123, 110] on text "1/2808" at bounding box center [113, 112] width 23 height 10
click at [203, 98] on input "b. 1/2808" at bounding box center [203, 97] width 0 height 2
radio input "true"
click at [185, 149] on button "Next" at bounding box center [203, 158] width 83 height 20
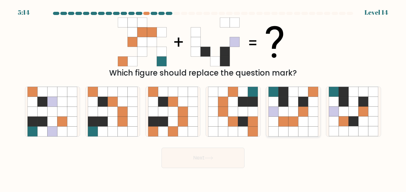
click at [293, 116] on icon at bounding box center [293, 112] width 10 height 10
click at [203, 98] on input "e." at bounding box center [203, 97] width 0 height 2
radio input "true"
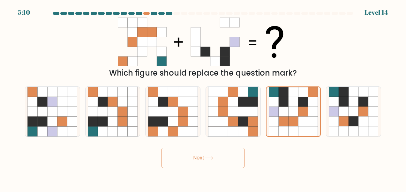
click at [203, 155] on button "Next" at bounding box center [203, 158] width 83 height 20
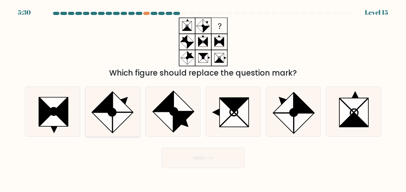
click at [106, 107] on icon at bounding box center [102, 102] width 20 height 20
click at [203, 98] on input "b." at bounding box center [203, 97] width 0 height 2
radio input "true"
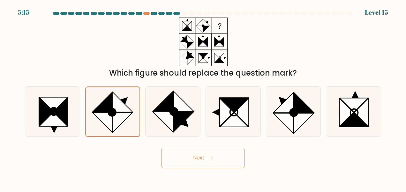
click at [237, 159] on button "Next" at bounding box center [203, 158] width 83 height 20
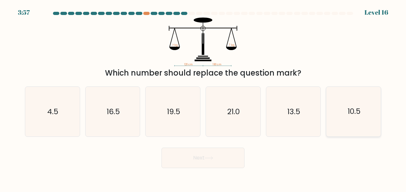
click at [335, 113] on icon "10.5" at bounding box center [354, 112] width 50 height 50
click at [203, 98] on input "f. 10.5" at bounding box center [203, 97] width 0 height 2
radio input "true"
click at [205, 159] on button "Next" at bounding box center [203, 158] width 83 height 20
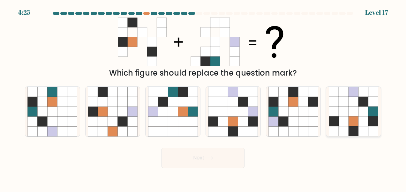
click at [338, 105] on icon at bounding box center [334, 102] width 10 height 10
click at [203, 98] on input "f." at bounding box center [203, 97] width 0 height 2
radio input "true"
click at [224, 169] on body "4:22 Level 17" at bounding box center [203, 96] width 406 height 192
click at [223, 165] on button "Next" at bounding box center [203, 158] width 83 height 20
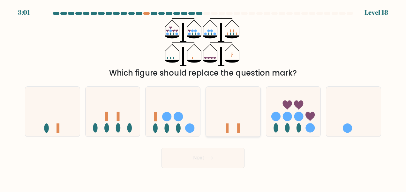
click at [221, 128] on icon at bounding box center [233, 111] width 55 height 45
click at [203, 98] on input "d." at bounding box center [203, 97] width 0 height 2
radio input "true"
click at [126, 127] on icon at bounding box center [113, 111] width 55 height 45
click at [203, 98] on input "b." at bounding box center [203, 97] width 0 height 2
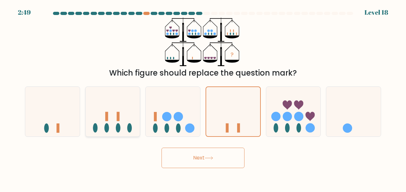
radio input "true"
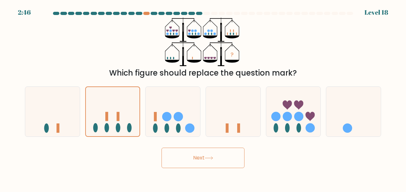
click at [192, 157] on button "Next" at bounding box center [203, 158] width 83 height 20
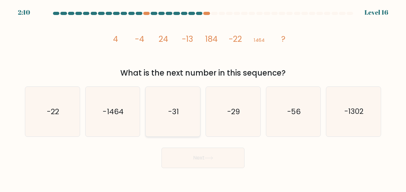
click at [184, 116] on icon "-31" at bounding box center [173, 112] width 50 height 50
click at [203, 98] on input "c. -31" at bounding box center [203, 97] width 0 height 2
radio input "true"
click at [220, 160] on button "Next" at bounding box center [203, 158] width 83 height 20
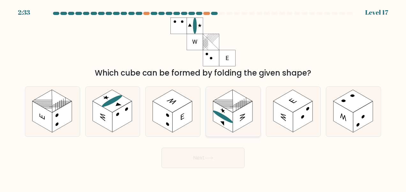
click at [224, 116] on ellipse at bounding box center [223, 117] width 20 height 16
click at [203, 98] on input "d." at bounding box center [203, 97] width 0 height 2
radio input "true"
click at [207, 156] on button "Next" at bounding box center [203, 158] width 83 height 20
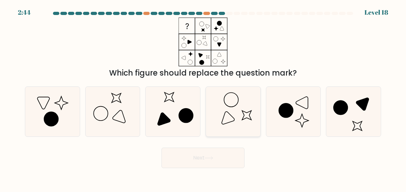
click at [234, 101] on icon at bounding box center [233, 112] width 50 height 50
click at [203, 98] on input "d." at bounding box center [203, 97] width 0 height 2
radio input "true"
click at [117, 112] on icon at bounding box center [113, 112] width 50 height 50
click at [203, 98] on input "b." at bounding box center [203, 97] width 0 height 2
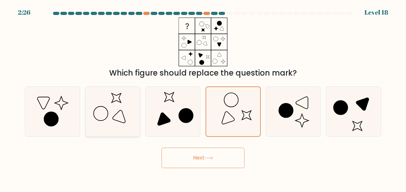
radio input "true"
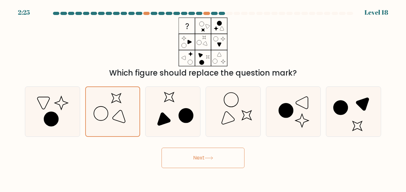
click at [191, 157] on button "Next" at bounding box center [203, 158] width 83 height 20
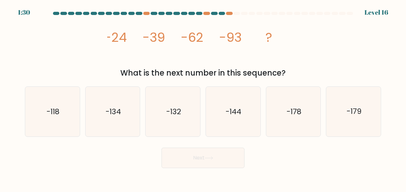
drag, startPoint x: 42, startPoint y: 117, endPoint x: 97, endPoint y: 141, distance: 59.6
click at [42, 117] on icon "-118" at bounding box center [52, 112] width 50 height 50
click at [203, 98] on input "a. -118" at bounding box center [203, 97] width 0 height 2
radio input "true"
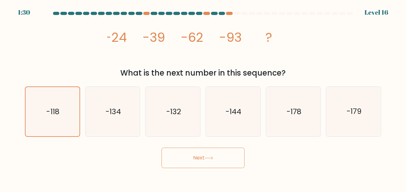
click at [183, 165] on button "Next" at bounding box center [203, 158] width 83 height 20
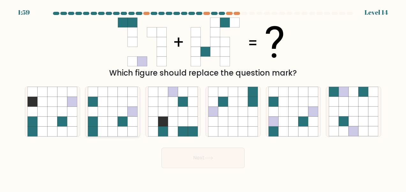
click at [110, 103] on icon at bounding box center [113, 102] width 10 height 10
click at [203, 98] on input "b." at bounding box center [203, 97] width 0 height 2
radio input "true"
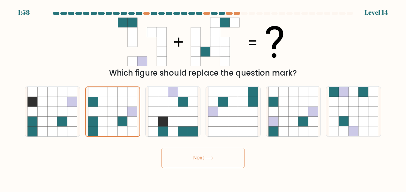
click at [190, 154] on button "Next" at bounding box center [203, 158] width 83 height 20
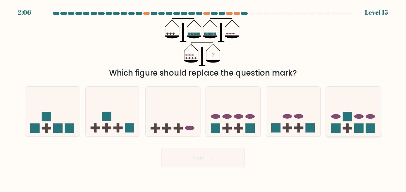
click at [345, 113] on rect at bounding box center [347, 116] width 9 height 9
click at [203, 98] on input "f." at bounding box center [203, 97] width 0 height 2
radio input "true"
click at [212, 153] on button "Next" at bounding box center [203, 158] width 83 height 20
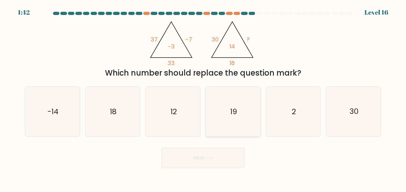
click at [239, 106] on icon "19" at bounding box center [233, 112] width 50 height 50
click at [203, 98] on input "d. 19" at bounding box center [203, 97] width 0 height 2
radio input "true"
click at [212, 155] on button "Next" at bounding box center [203, 158] width 83 height 20
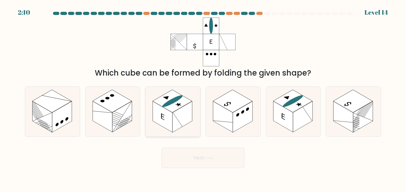
click at [173, 99] on ellipse at bounding box center [172, 101] width 24 height 14
click at [203, 98] on input "c." at bounding box center [203, 97] width 0 height 2
radio input "true"
click at [193, 174] on body "2:09 Level 14" at bounding box center [203, 96] width 406 height 192
click at [174, 148] on button "Next" at bounding box center [203, 158] width 83 height 20
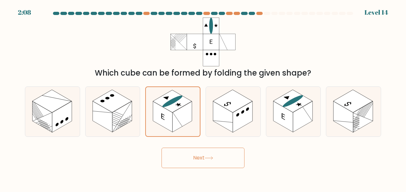
click at [177, 155] on button "Next" at bounding box center [203, 158] width 83 height 20
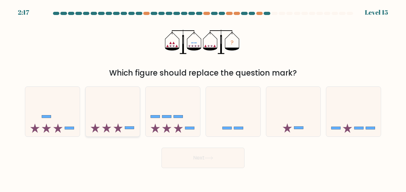
click at [121, 122] on icon at bounding box center [113, 111] width 55 height 45
click at [203, 98] on input "b." at bounding box center [203, 97] width 0 height 2
radio input "true"
click at [203, 156] on button "Next" at bounding box center [203, 158] width 83 height 20
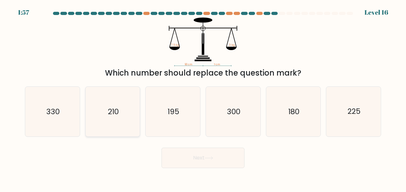
click at [117, 119] on icon "210" at bounding box center [113, 112] width 50 height 50
click at [203, 98] on input "b. 210" at bounding box center [203, 97] width 0 height 2
radio input "true"
click at [190, 152] on button "Next" at bounding box center [203, 158] width 83 height 20
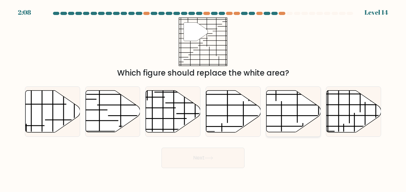
click at [276, 97] on line at bounding box center [276, 90] width 0 height 22
click at [203, 97] on input "e." at bounding box center [203, 97] width 0 height 2
radio input "true"
click at [229, 151] on button "Next" at bounding box center [203, 158] width 83 height 20
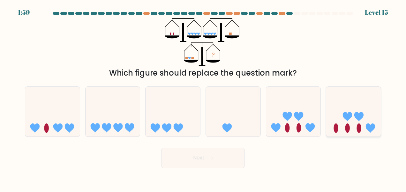
click at [368, 121] on icon at bounding box center [353, 111] width 55 height 45
click at [203, 98] on input "f." at bounding box center [203, 97] width 0 height 2
radio input "true"
click at [210, 154] on button "Next" at bounding box center [203, 158] width 83 height 20
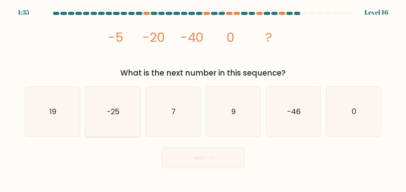
click at [128, 114] on icon "-25" at bounding box center [113, 112] width 50 height 50
click at [203, 98] on input "b. -25" at bounding box center [203, 97] width 0 height 2
radio input "true"
click at [224, 162] on button "Next" at bounding box center [203, 158] width 83 height 20
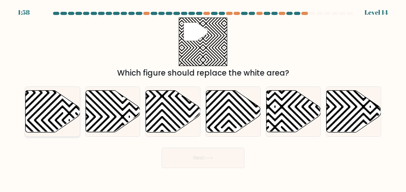
click at [58, 126] on icon at bounding box center [53, 112] width 55 height 42
click at [203, 98] on input "a." at bounding box center [203, 97] width 0 height 2
radio input "true"
click at [209, 163] on button "Next" at bounding box center [203, 158] width 83 height 20
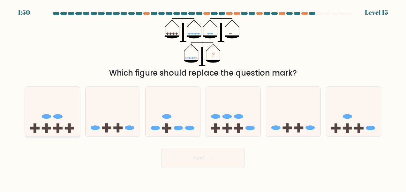
click at [41, 127] on icon at bounding box center [52, 111] width 55 height 45
click at [203, 98] on input "a." at bounding box center [203, 97] width 0 height 2
radio input "true"
click at [190, 153] on button "Next" at bounding box center [203, 158] width 83 height 20
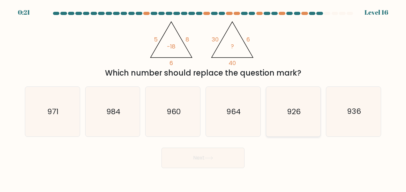
click at [302, 129] on icon "926" at bounding box center [293, 112] width 50 height 50
click at [203, 98] on input "e. 926" at bounding box center [203, 97] width 0 height 2
radio input "true"
click at [210, 165] on button "Next" at bounding box center [203, 158] width 83 height 20
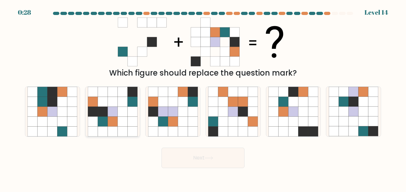
click at [95, 115] on icon at bounding box center [93, 112] width 10 height 10
click at [203, 98] on input "b." at bounding box center [203, 97] width 0 height 2
radio input "true"
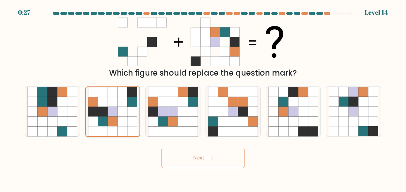
click at [123, 115] on icon at bounding box center [122, 112] width 10 height 10
click at [203, 98] on input "b." at bounding box center [203, 97] width 0 height 2
click at [224, 149] on button "Next" at bounding box center [203, 158] width 83 height 20
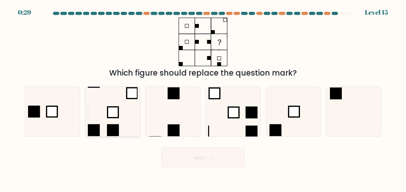
click at [123, 119] on icon at bounding box center [113, 112] width 50 height 50
click at [203, 98] on input "b." at bounding box center [203, 97] width 0 height 2
radio input "true"
click at [207, 154] on button "Next" at bounding box center [203, 158] width 83 height 20
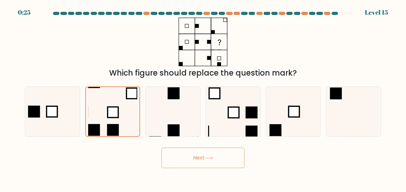
click at [226, 169] on body "0:25 Level 15" at bounding box center [203, 96] width 406 height 192
click at [220, 158] on button "Next" at bounding box center [203, 158] width 83 height 20
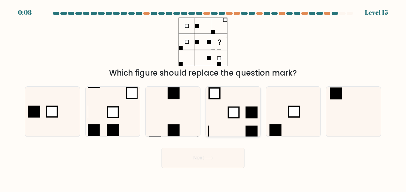
click at [239, 106] on icon at bounding box center [233, 112] width 50 height 50
click at [203, 98] on input "d." at bounding box center [203, 97] width 0 height 2
radio input "true"
click at [173, 124] on icon at bounding box center [173, 112] width 50 height 50
click at [203, 98] on input "c." at bounding box center [203, 97] width 0 height 2
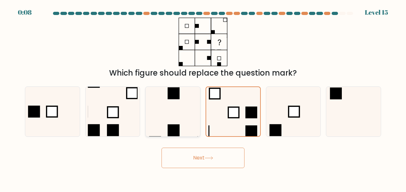
radio input "true"
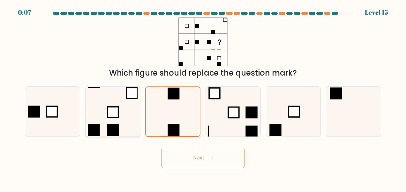
click at [124, 116] on icon at bounding box center [113, 112] width 50 height 50
click at [203, 98] on input "b." at bounding box center [203, 97] width 0 height 2
radio input "true"
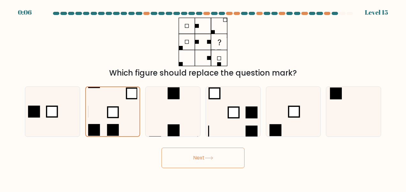
click at [179, 147] on div "Next" at bounding box center [203, 157] width 364 height 24
click at [179, 154] on button "Next" at bounding box center [203, 158] width 83 height 20
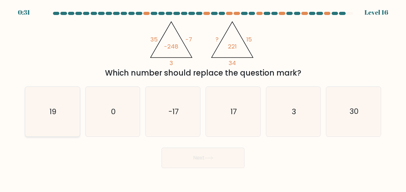
click at [75, 117] on icon "19" at bounding box center [52, 112] width 50 height 50
click at [203, 98] on input "a. 19" at bounding box center [203, 97] width 0 height 2
radio input "true"
click at [217, 160] on button "Next" at bounding box center [203, 158] width 83 height 20
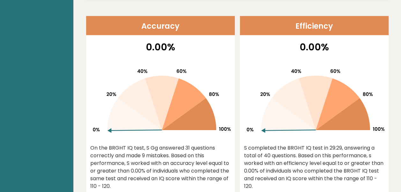
scroll to position [213, 0]
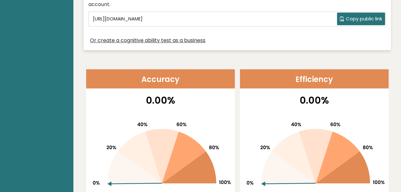
click at [156, 73] on header "Accuracy" at bounding box center [160, 78] width 149 height 19
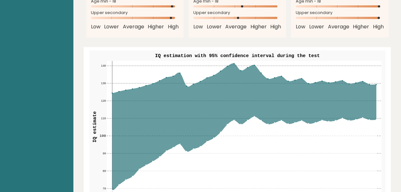
scroll to position [745, 0]
